Goal: Navigation & Orientation: Find specific page/section

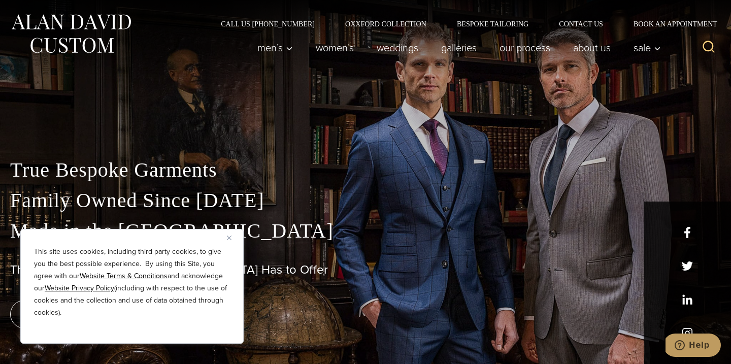
click at [229, 237] on img "Close" at bounding box center [229, 237] width 5 height 5
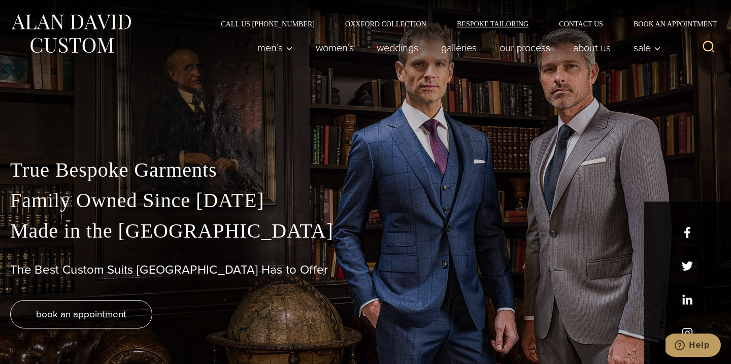
click at [509, 24] on link "Bespoke Tailoring" at bounding box center [492, 23] width 102 height 7
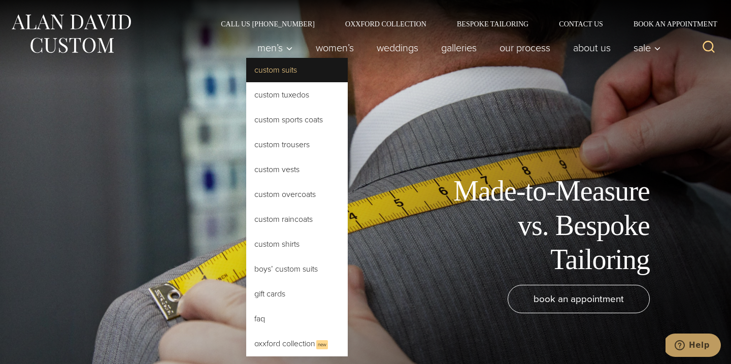
click at [279, 74] on link "Custom Suits" at bounding box center [296, 70] width 101 height 24
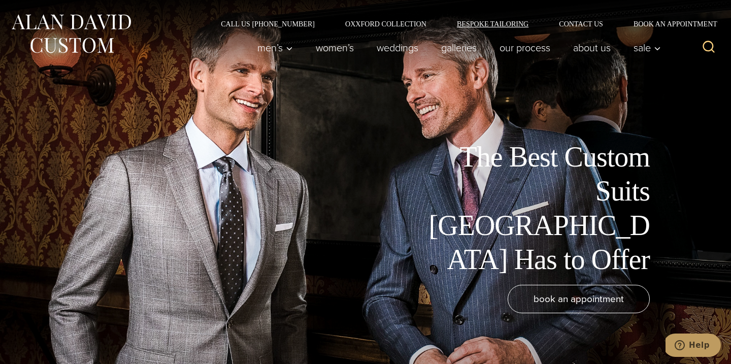
click at [504, 25] on link "Bespoke Tailoring" at bounding box center [492, 23] width 102 height 7
